Goal: Find specific page/section: Find specific page/section

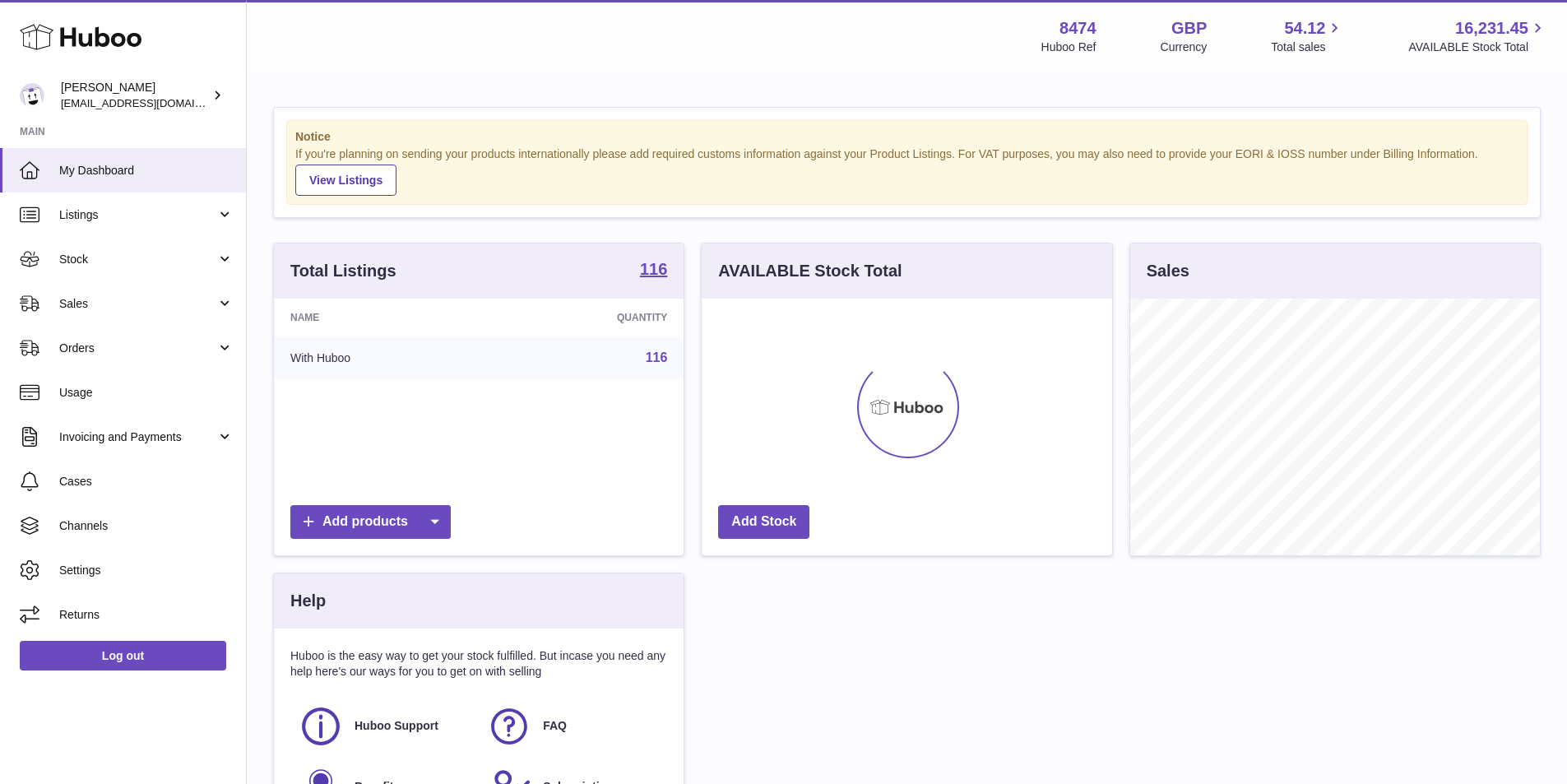
scroll to position [257, 410]
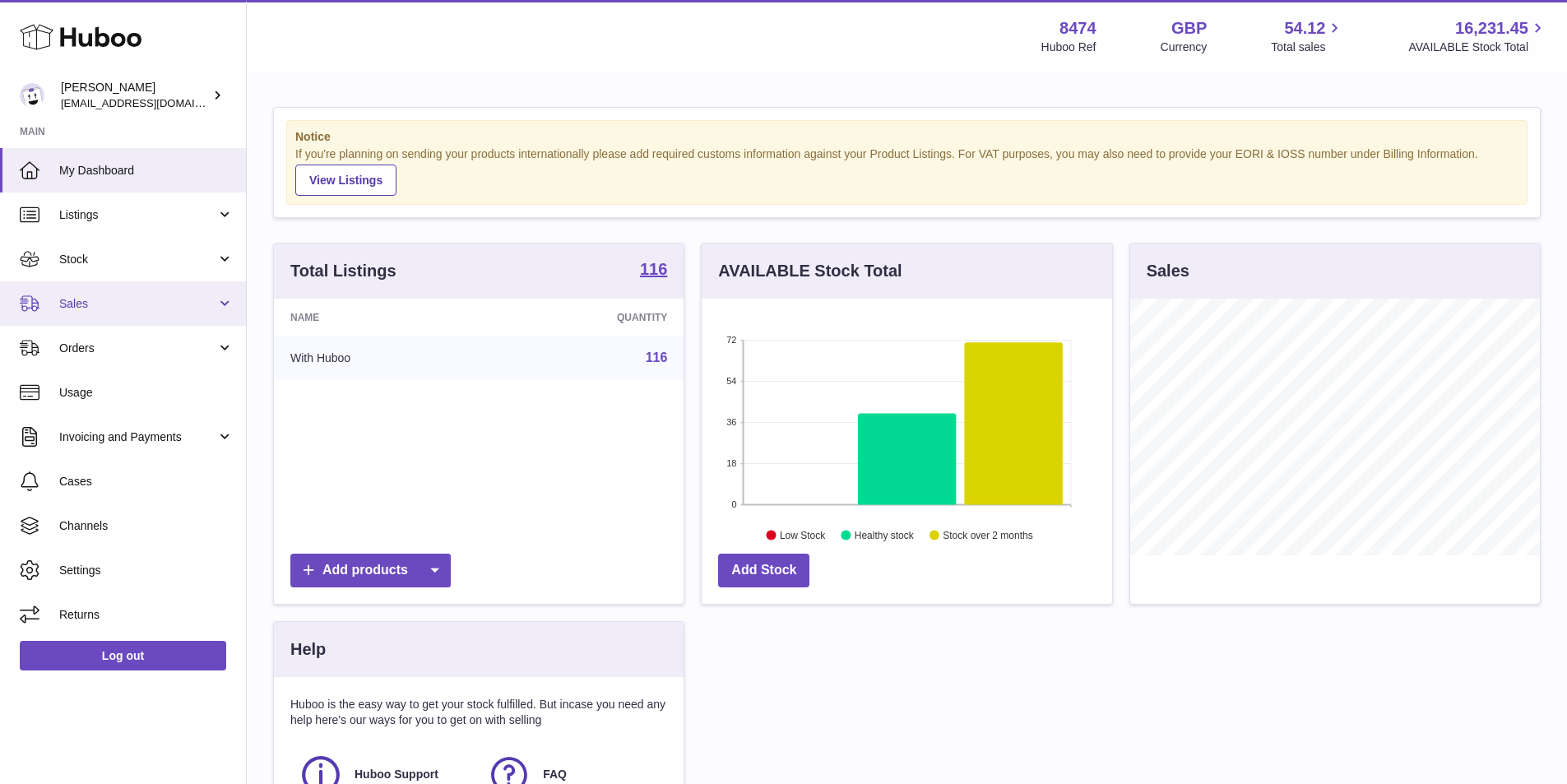
click at [91, 299] on span "Sales" at bounding box center [138, 303] width 157 height 16
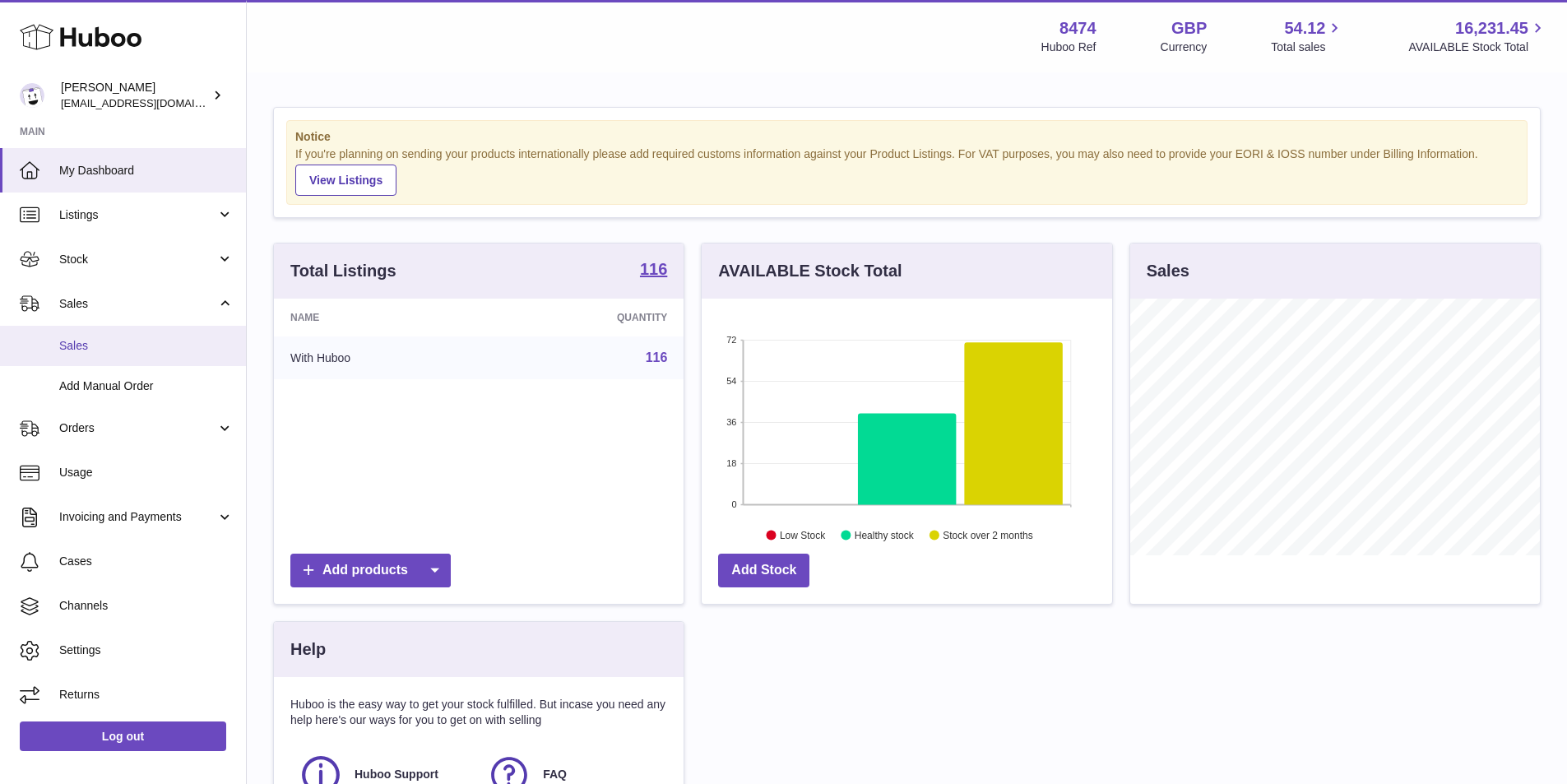
click at [110, 335] on link "Sales" at bounding box center [123, 345] width 246 height 40
